Goal: Find contact information: Find contact information

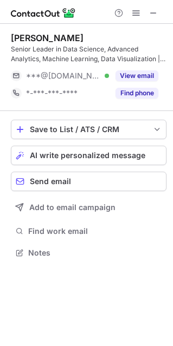
scroll to position [245, 172]
drag, startPoint x: 153, startPoint y: 17, endPoint x: 55, endPoint y: 25, distance: 97.9
click at [153, 17] on span at bounding box center [153, 13] width 9 height 9
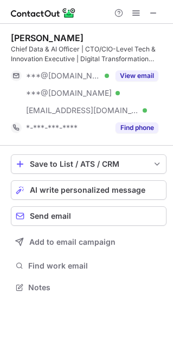
scroll to position [280, 172]
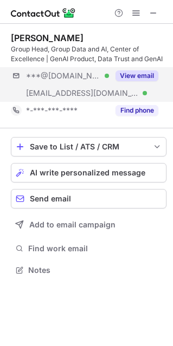
scroll to position [262, 172]
click at [144, 77] on button "View email" at bounding box center [136, 75] width 43 height 11
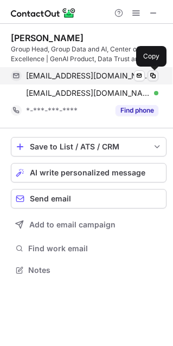
click at [152, 78] on span at bounding box center [152, 76] width 9 height 9
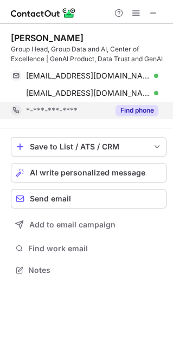
click at [135, 113] on button "Find phone" at bounding box center [136, 110] width 43 height 11
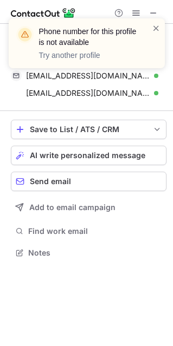
scroll to position [245, 172]
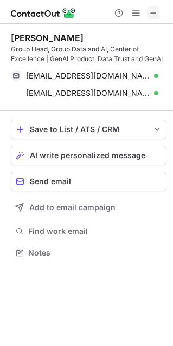
click at [159, 15] on button at bounding box center [153, 13] width 13 height 13
